Goal: Task Accomplishment & Management: Manage account settings

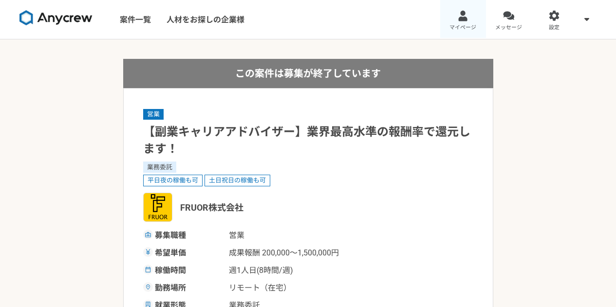
click at [456, 24] on span "マイページ" at bounding box center [463, 28] width 27 height 8
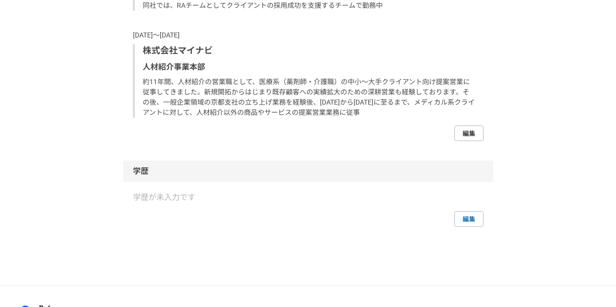
scroll to position [930, 0]
click at [474, 131] on link "編集" at bounding box center [469, 134] width 29 height 16
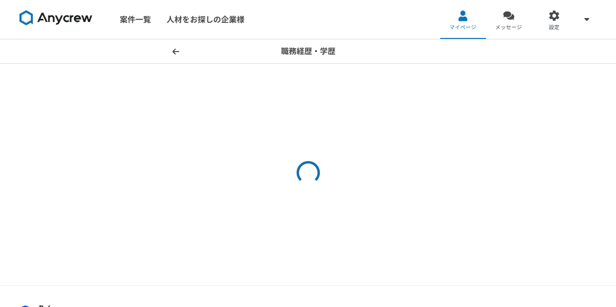
select select "2024"
select select "2022"
select select "2024"
select select "2011"
select select "2022"
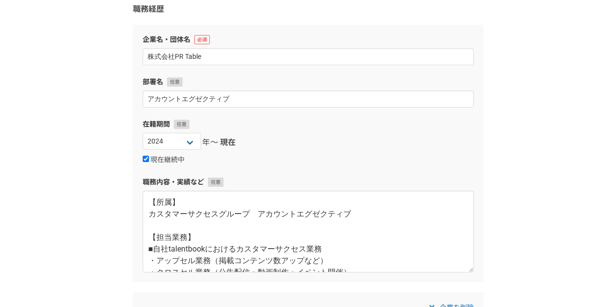
scroll to position [80, 0]
click at [169, 157] on label "現在継続中" at bounding box center [164, 159] width 42 height 9
click at [149, 157] on input "現在継続中" at bounding box center [146, 158] width 6 height 6
checkbox input "false"
click at [271, 142] on select "[DATE] [DATE] [DATE] [DATE] [DATE] [DATE] [DATE] [DATE] [DATE] [DATE] [DATE] [D…" at bounding box center [249, 141] width 58 height 17
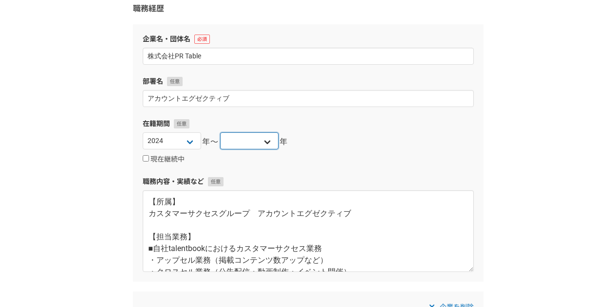
select select "2025"
click at [220, 133] on select "[DATE] [DATE] [DATE] [DATE] [DATE] [DATE] [DATE] [DATE] [DATE] [DATE] [DATE] [D…" at bounding box center [249, 141] width 58 height 17
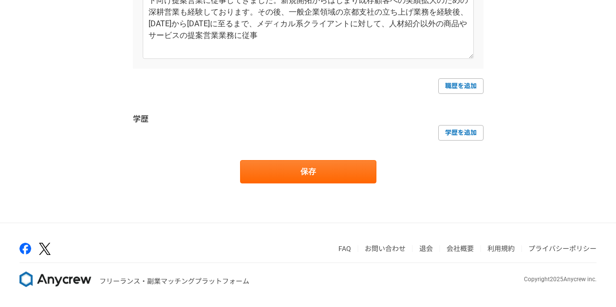
scroll to position [876, 0]
click at [445, 88] on link "職歴を追加" at bounding box center [460, 86] width 45 height 16
select select
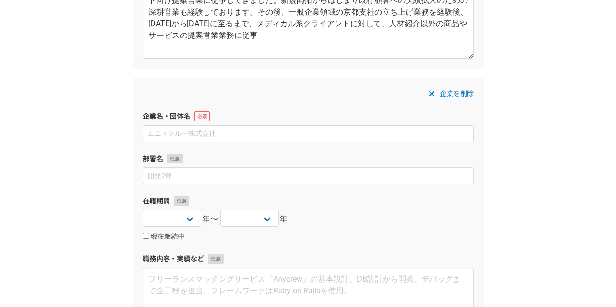
click at [276, 124] on div "企業名・団体名" at bounding box center [308, 127] width 331 height 31
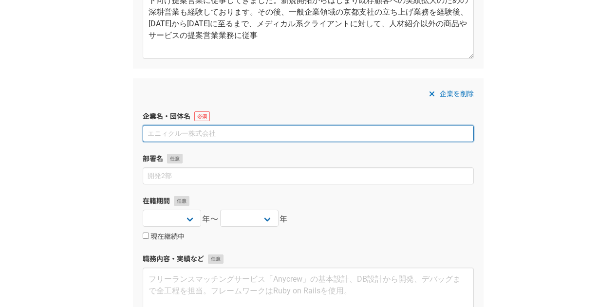
click at [273, 129] on input at bounding box center [308, 133] width 331 height 17
type input "マンパワーグループ株式会社"
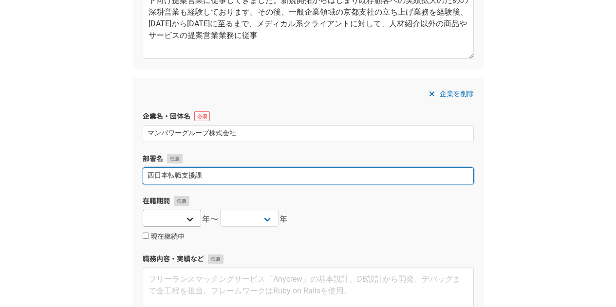
type input "西日本転職支援課"
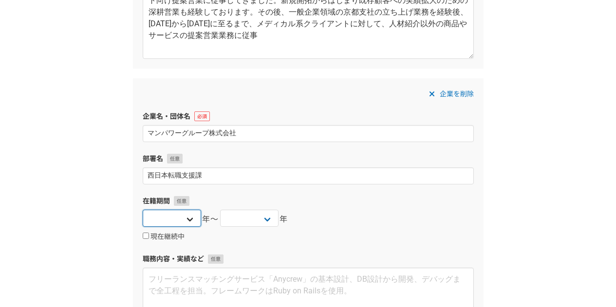
click at [186, 215] on select "[DATE] [DATE] [DATE] [DATE] [DATE] [DATE] [DATE] [DATE] [DATE] [DATE] [DATE] [D…" at bounding box center [172, 218] width 58 height 17
select select "2025"
click at [143, 210] on select "[DATE] [DATE] [DATE] [DATE] [DATE] [DATE] [DATE] [DATE] [DATE] [DATE] [DATE] [D…" at bounding box center [172, 218] width 58 height 17
click at [257, 217] on select "[DATE] [DATE] [DATE] [DATE] [DATE] [DATE] [DATE] [DATE] [DATE] [DATE] [DATE] [D…" at bounding box center [249, 218] width 58 height 17
select select "2025"
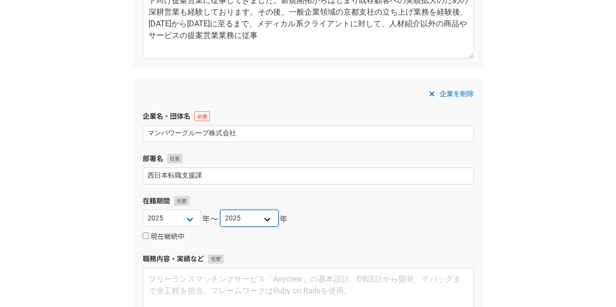
click at [220, 210] on select "[DATE] [DATE] [DATE] [DATE] [DATE] [DATE] [DATE] [DATE] [DATE] [DATE] [DATE] [D…" at bounding box center [249, 218] width 58 height 17
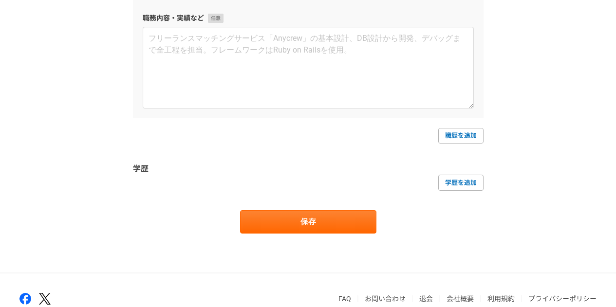
scroll to position [1118, 0]
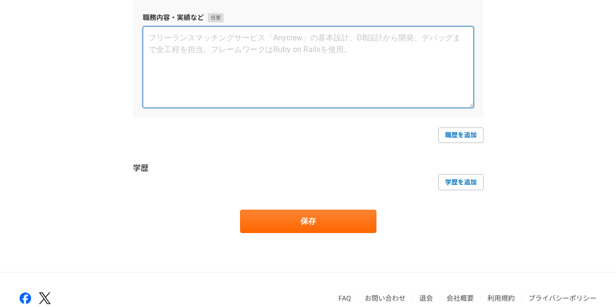
click at [217, 57] on textarea at bounding box center [308, 67] width 331 height 82
paste textarea "【担当業務】 ■リクルーティングアドバイザー業務 ・新規法人開拓 ・深耕営業 【業務内容】 ■担当エリア：全国 ■担当顧客：30代以上の候補者をターゲットとし…"
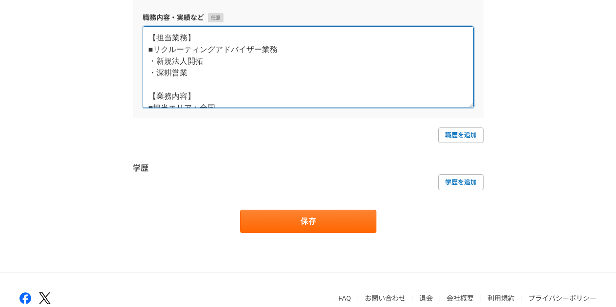
scroll to position [40, 0]
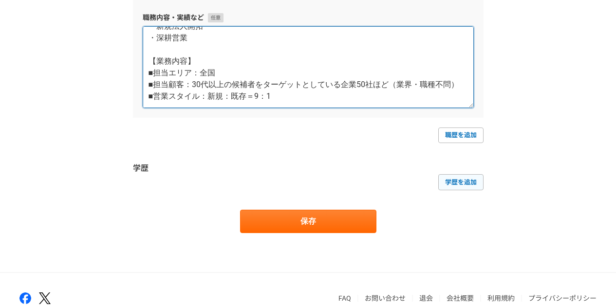
type textarea "【担当業務】 ■リクルーティングアドバイザー業務 ・新規法人開拓 ・深耕営業 【業務内容】 ■担当エリア：全国 ■担当顧客：30代以上の候補者をターゲットとし…"
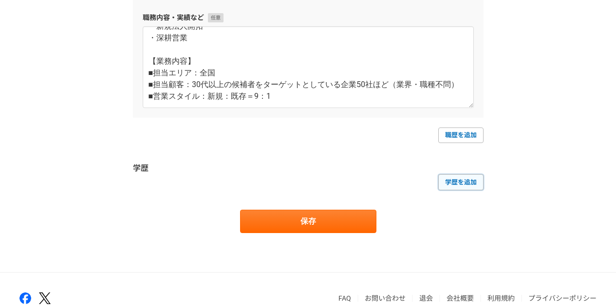
click at [464, 179] on link "学歴を追加" at bounding box center [460, 182] width 45 height 16
select select
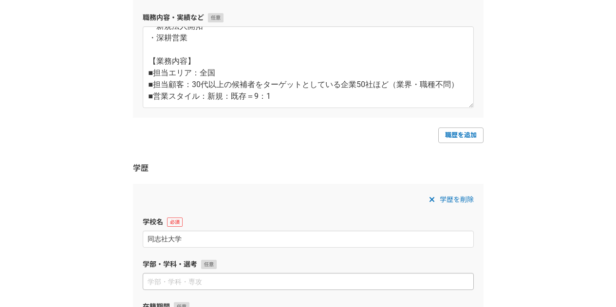
type input "同志社大学"
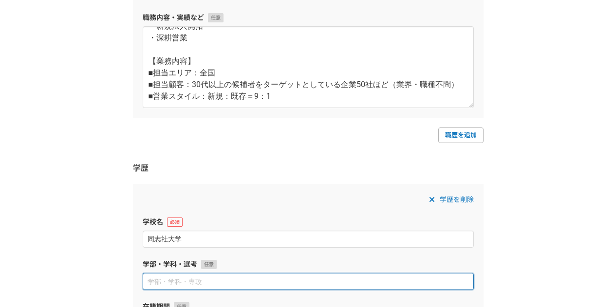
click at [275, 277] on input at bounding box center [308, 281] width 331 height 17
type input "商学部"
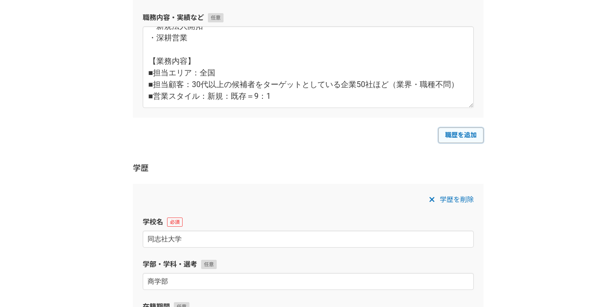
click at [452, 137] on link "職歴を追加" at bounding box center [460, 136] width 45 height 16
select select
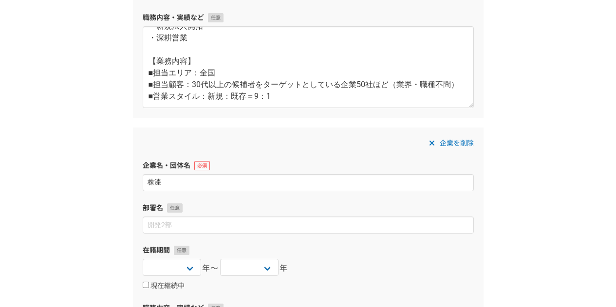
type input "株"
type input "株式会社TalentX"
click at [187, 263] on select "[DATE] [DATE] [DATE] [DATE] [DATE] [DATE] [DATE] [DATE] [DATE] [DATE] [DATE] [D…" at bounding box center [172, 267] width 58 height 17
select select "2025"
click at [143, 259] on select "[DATE] [DATE] [DATE] [DATE] [DATE] [DATE] [DATE] [DATE] [DATE] [DATE] [DATE] [D…" at bounding box center [172, 267] width 58 height 17
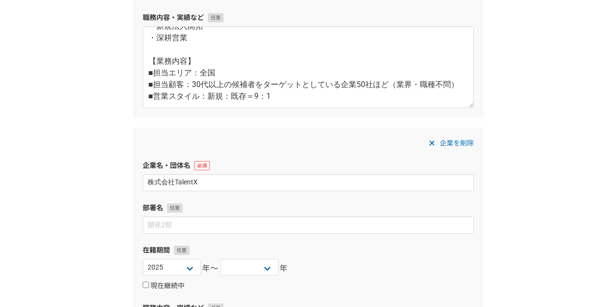
click at [164, 284] on label "現在継続中" at bounding box center [164, 286] width 42 height 9
click at [149, 284] on input "現在継続中" at bounding box center [146, 285] width 6 height 6
checkbox input "true"
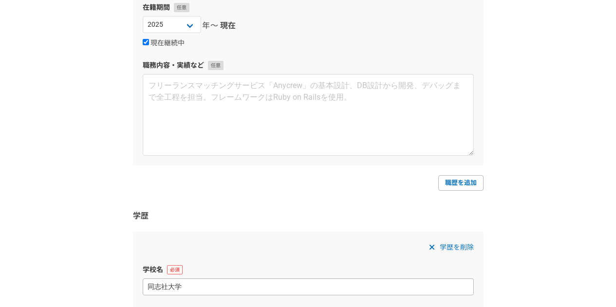
scroll to position [1361, 0]
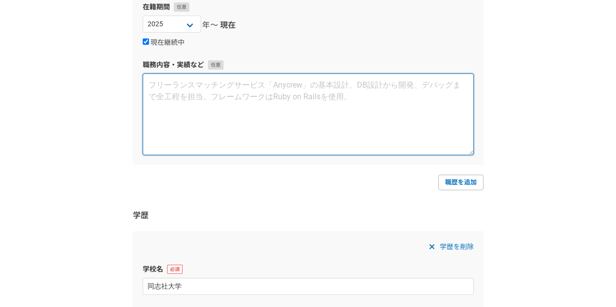
click at [243, 140] on textarea at bounding box center [308, 115] width 331 height 82
paste textarea "【担当業務】 ■採用コンサルティング、RPO支援、新規提案業務 【業務内容】 ■担当顧客：大手SIの営業職の母集団形成（主にエージェント対応）、書類選考業務 …"
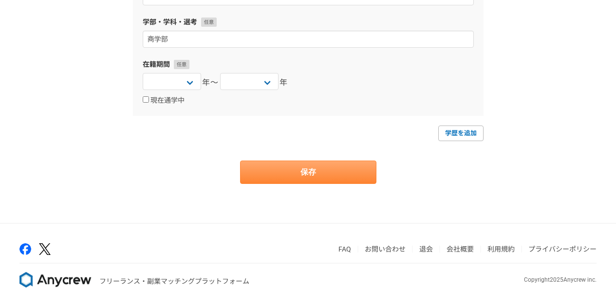
scroll to position [1652, 0]
type textarea "【担当業務】 ■採用コンサルティング、RPO支援、新規提案業務 【業務内容】 ■担当顧客：大手SIの営業職の母集団形成（主にエージェント対応）、書類選考業務 …"
click at [298, 166] on button "保存" at bounding box center [308, 171] width 136 height 23
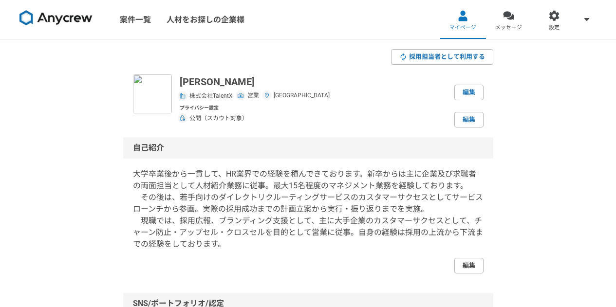
click at [464, 269] on link "編集" at bounding box center [469, 266] width 29 height 16
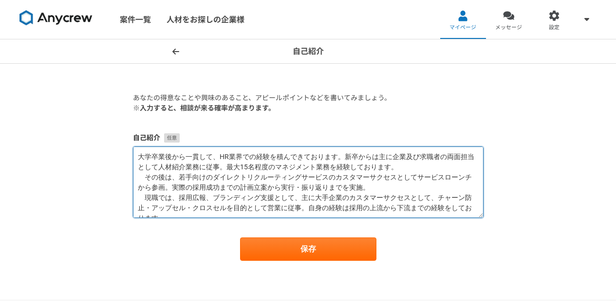
click at [339, 176] on textarea "大学卒業後から一貫して、HR業界での経験を積んできております。新卒からは主に企業及び求職者の両面担当として人材紹介業務に従事。最大15名程度のマネジメント業務…" at bounding box center [308, 183] width 351 height 72
paste textarea "loremipsumdol。sitametconsect。0343adipiscingelit、63seddoeiusmodtempo、inci・utlabo…"
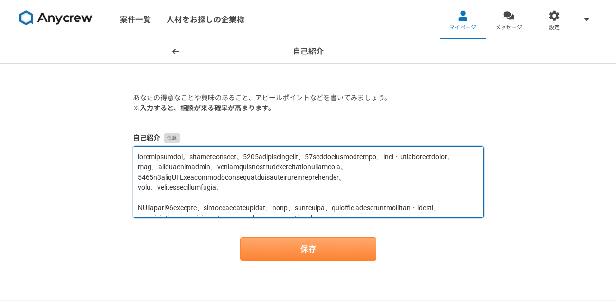
type textarea "loremipsumdol。sitametconsect。7565adipiscingelit、32seddoeiusmodtempo、inci・utlabo…"
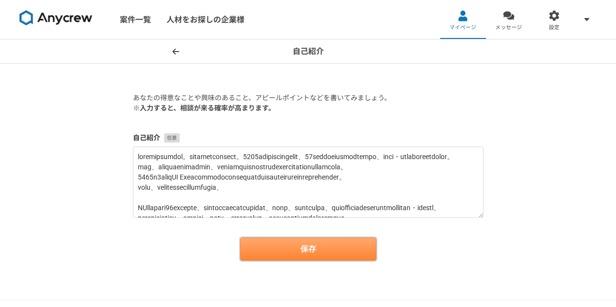
click at [351, 247] on button "保存" at bounding box center [308, 249] width 136 height 23
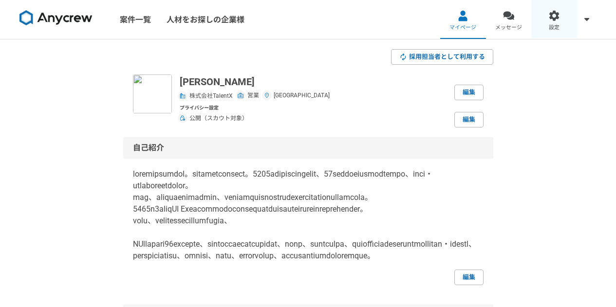
click at [553, 20] on div at bounding box center [554, 15] width 11 height 11
